Goal: Book appointment/travel/reservation

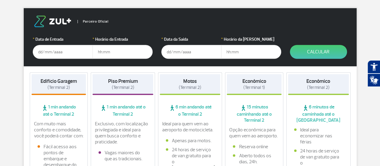
click at [54, 46] on input "text" at bounding box center [63, 52] width 60 height 14
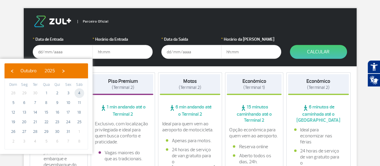
click at [77, 95] on span "4" at bounding box center [80, 93] width 10 height 10
type input "[DATE]"
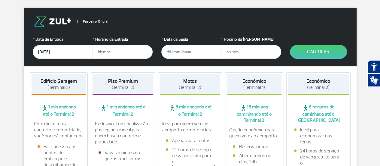
click at [110, 52] on input "text" at bounding box center [123, 52] width 60 height 14
type input "05:30"
click at [171, 52] on input "text" at bounding box center [191, 52] width 60 height 14
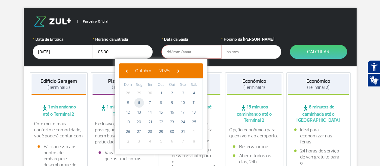
click at [141, 103] on span "6" at bounding box center [139, 103] width 10 height 10
type input "[DATE]"
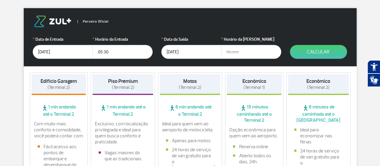
click at [237, 52] on input "text" at bounding box center [251, 52] width 60 height 14
type input "16:00"
click at [321, 54] on button "Calcular" at bounding box center [318, 52] width 57 height 14
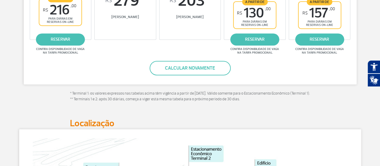
scroll to position [100, 0]
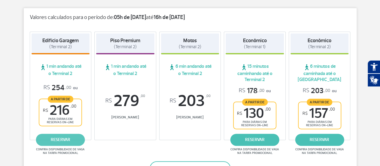
click at [54, 137] on link "reservar" at bounding box center [60, 140] width 49 height 12
click at [71, 140] on link "reservar" at bounding box center [60, 140] width 49 height 12
